Goal: Transaction & Acquisition: Purchase product/service

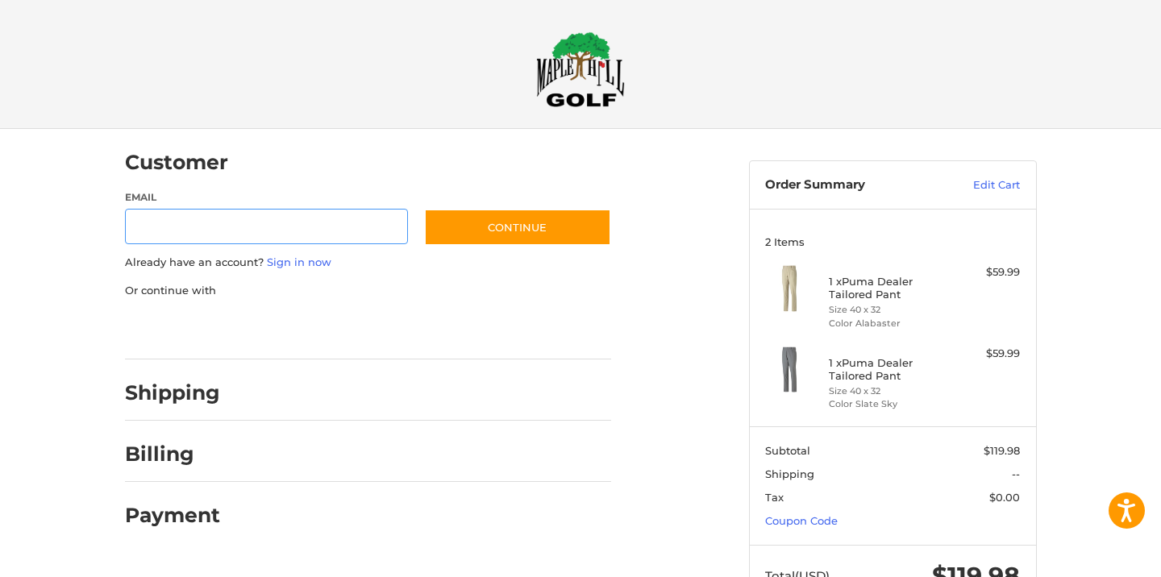
scroll to position [14, 0]
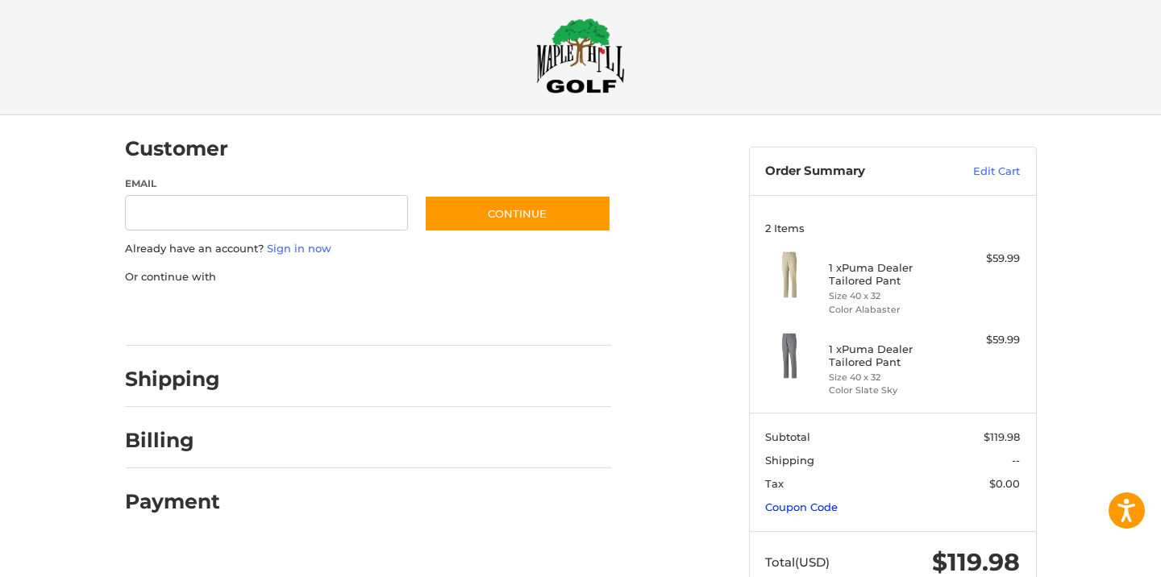
click at [821, 505] on link "Coupon Code" at bounding box center [801, 507] width 73 height 13
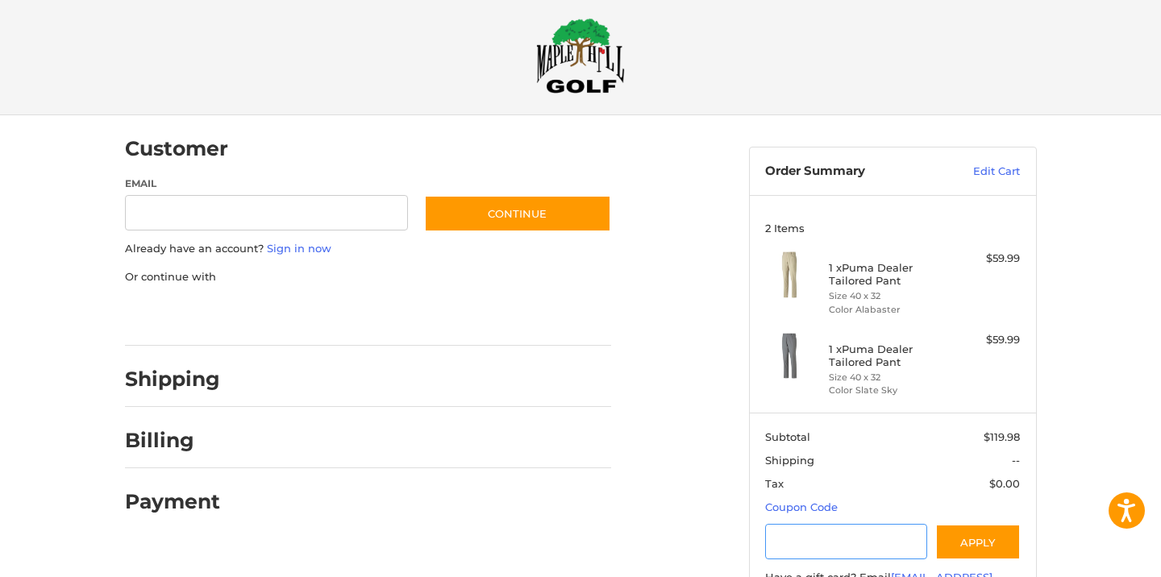
click at [800, 543] on input "Gift Certificate or Coupon Code" at bounding box center [846, 542] width 162 height 36
click at [967, 544] on button "Apply" at bounding box center [977, 542] width 85 height 36
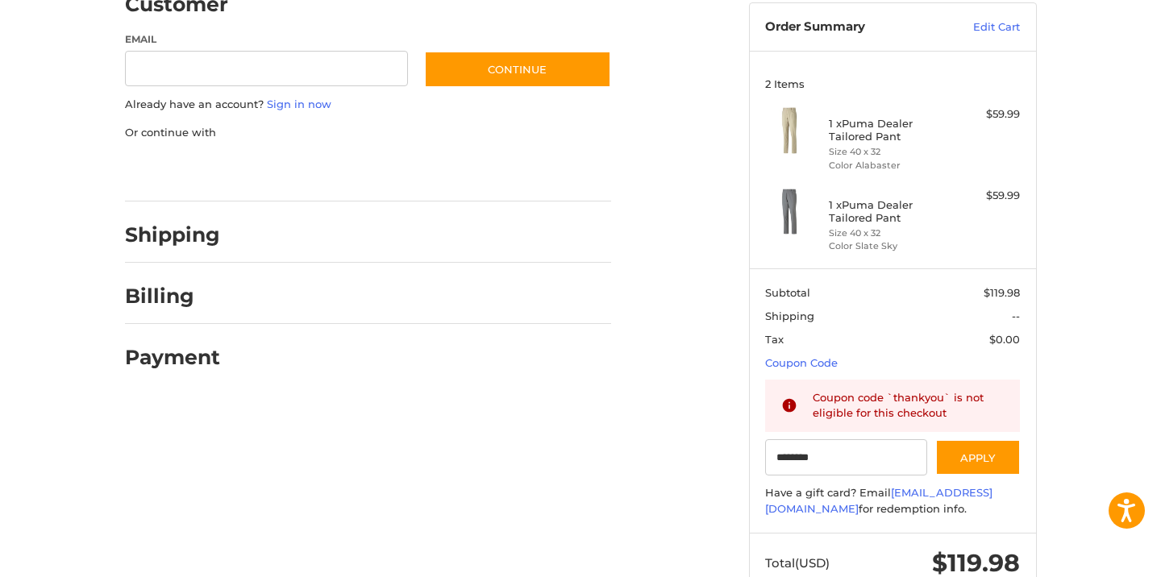
scroll to position [207, 0]
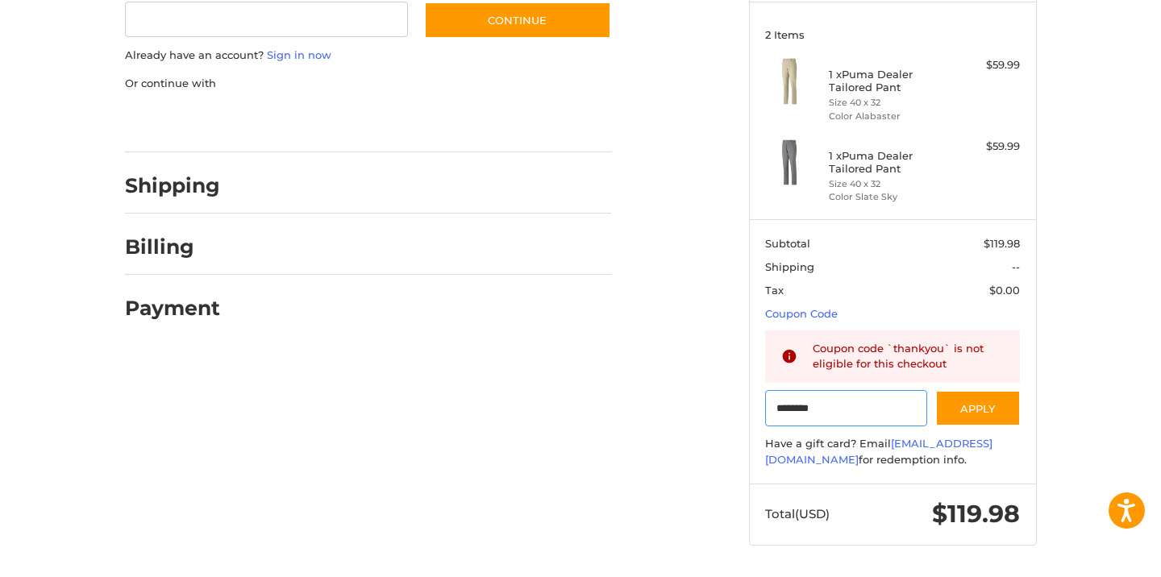
click at [840, 417] on input "********" at bounding box center [846, 408] width 162 height 36
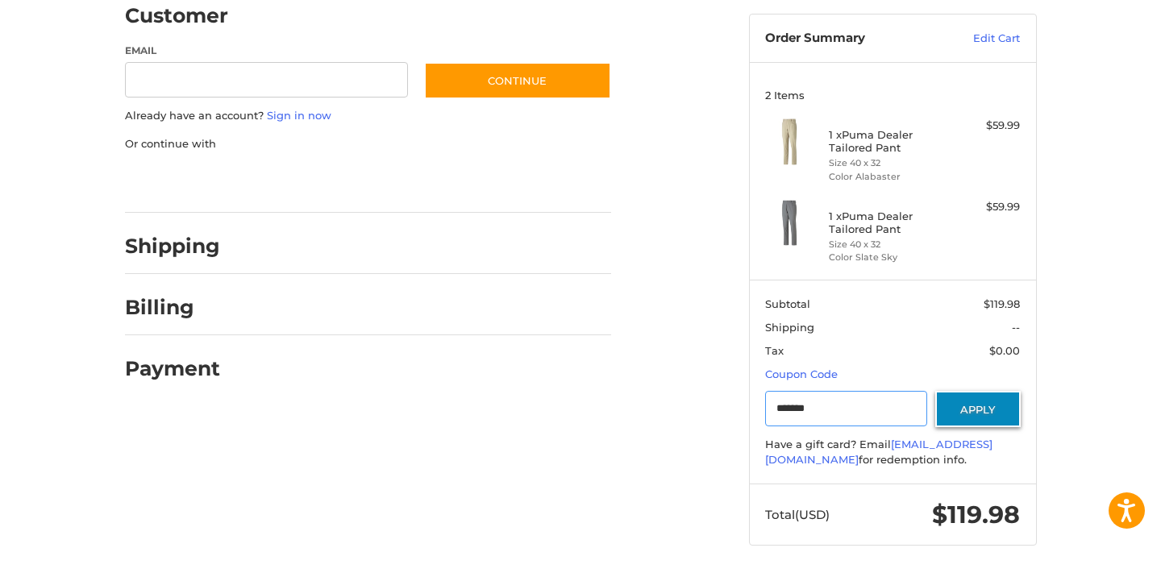
type input "*******"
click at [970, 424] on button "Apply" at bounding box center [977, 409] width 85 height 36
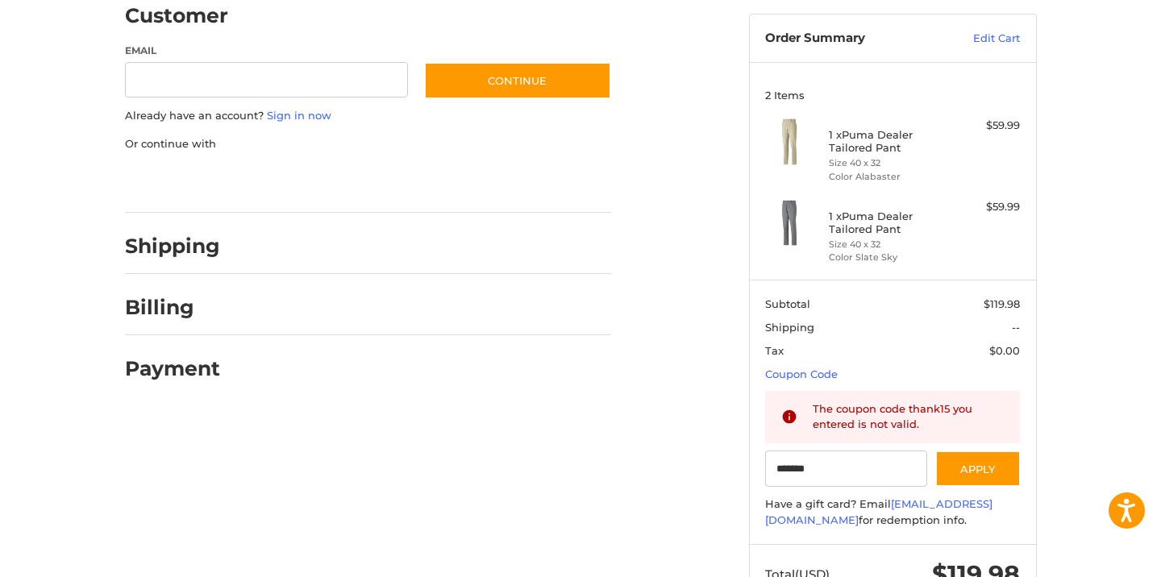
scroll to position [0, 0]
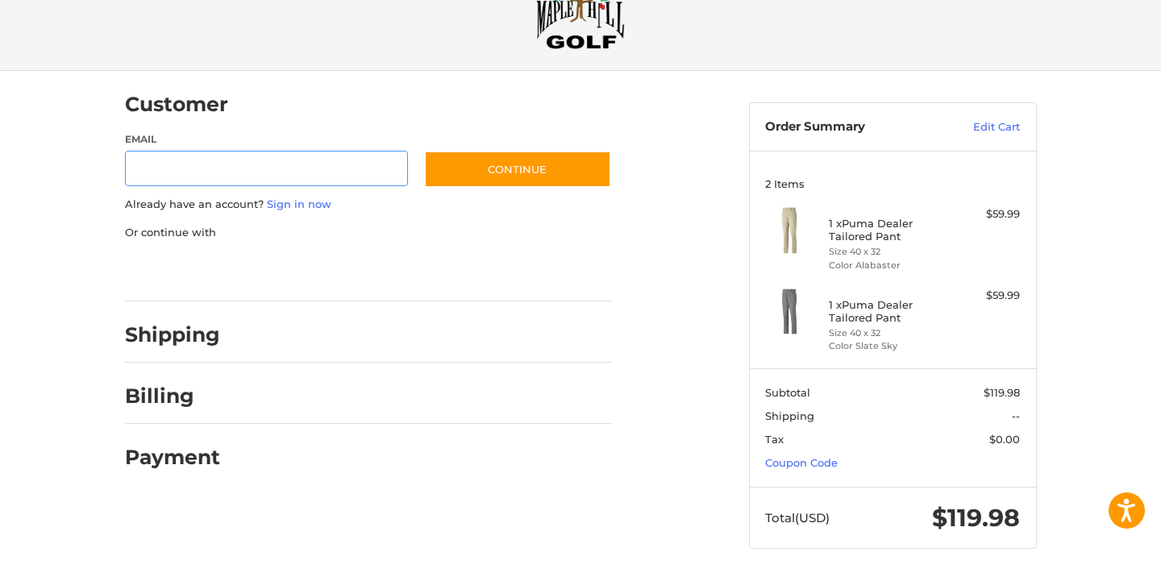
scroll to position [59, 0]
click at [789, 459] on link "Coupon Code" at bounding box center [801, 461] width 73 height 13
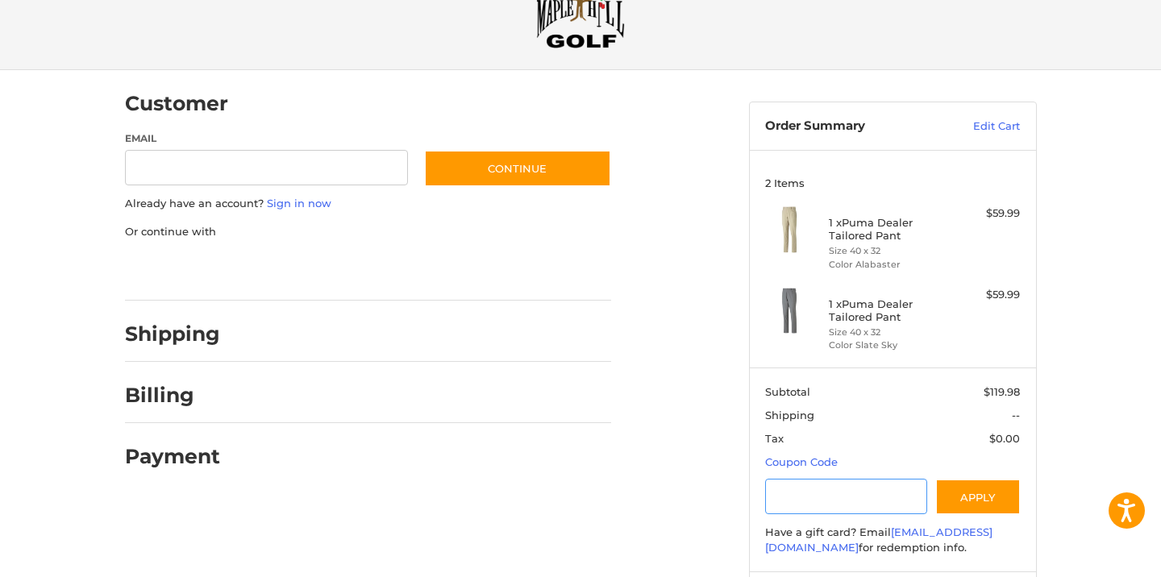
click at [794, 488] on input "Gift Certificate or Coupon Code" at bounding box center [846, 497] width 162 height 36
type input "********"
click at [995, 497] on button "Apply" at bounding box center [977, 497] width 85 height 36
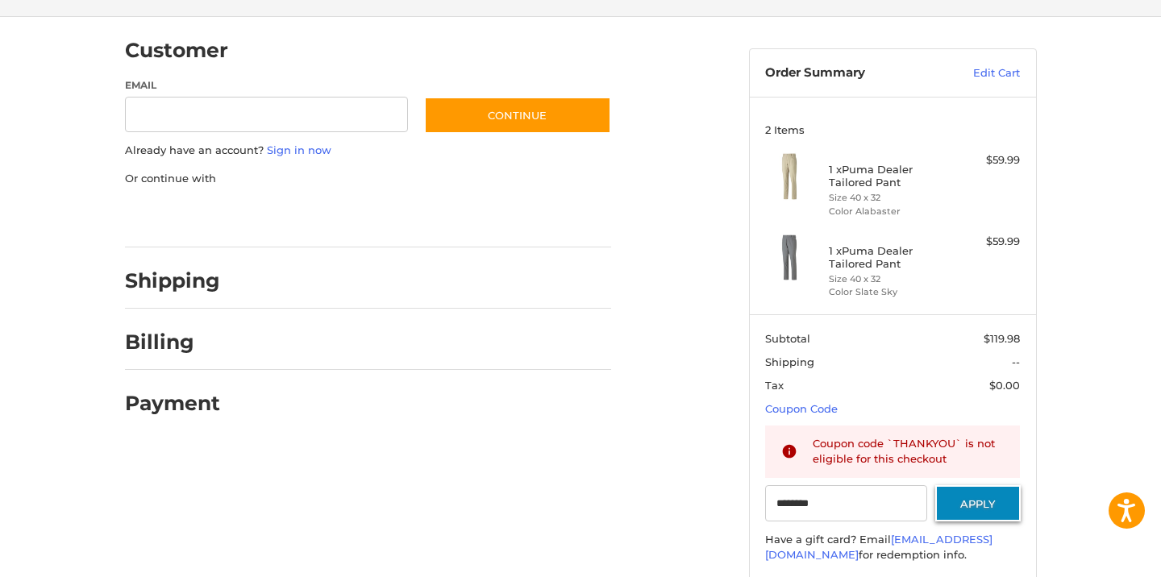
scroll to position [127, 0]
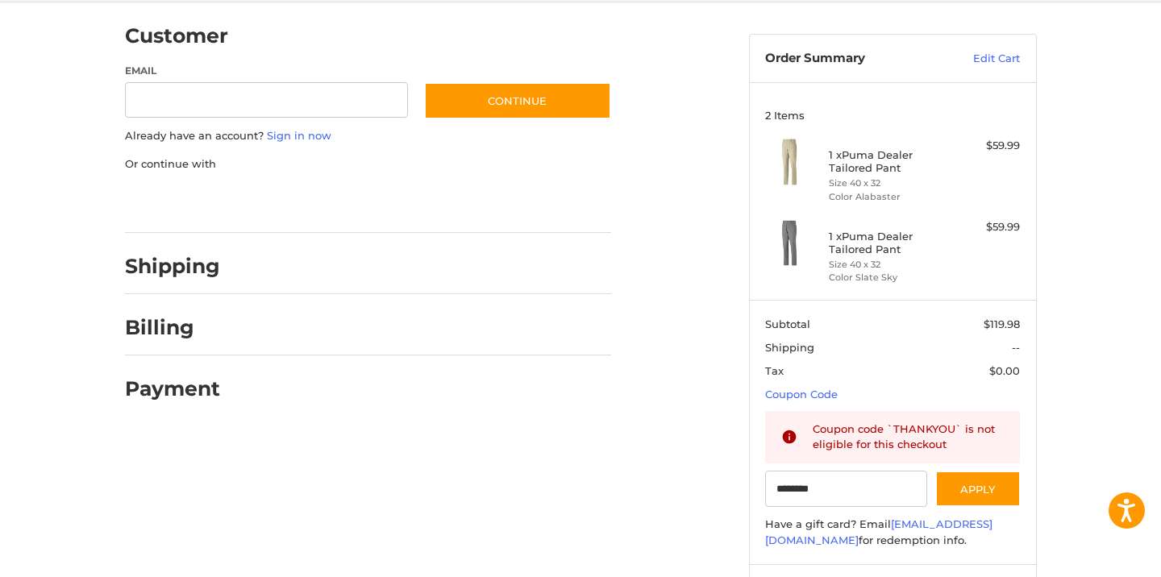
click at [785, 438] on icon at bounding box center [789, 437] width 14 height 14
